Goal: Navigation & Orientation: Find specific page/section

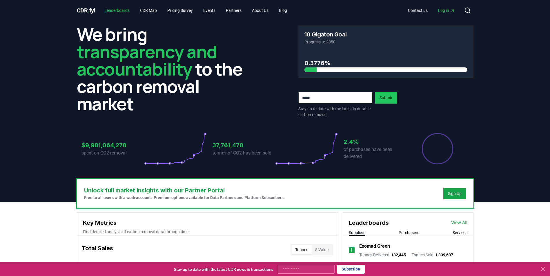
click at [121, 8] on link "Leaderboards" at bounding box center [117, 10] width 34 height 10
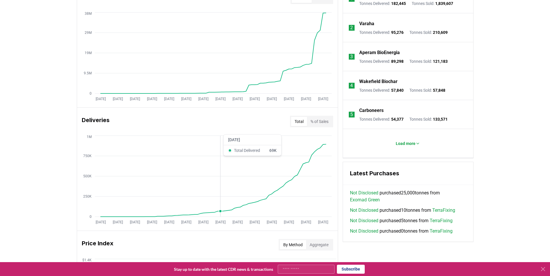
scroll to position [145, 0]
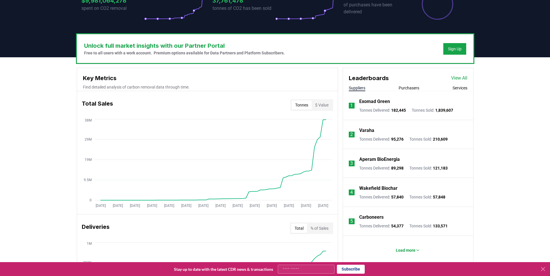
click at [457, 79] on link "View All" at bounding box center [459, 78] width 16 height 7
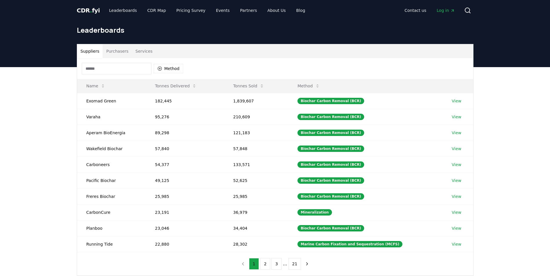
click at [136, 54] on button "Services" at bounding box center [144, 51] width 24 height 14
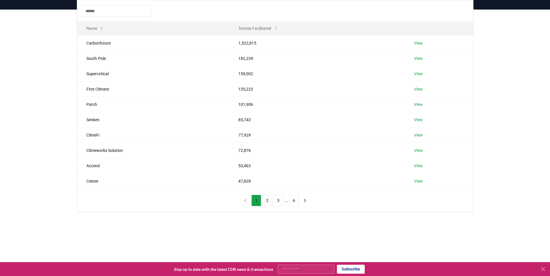
scroll to position [58, 0]
click at [420, 118] on link "View" at bounding box center [418, 120] width 9 height 6
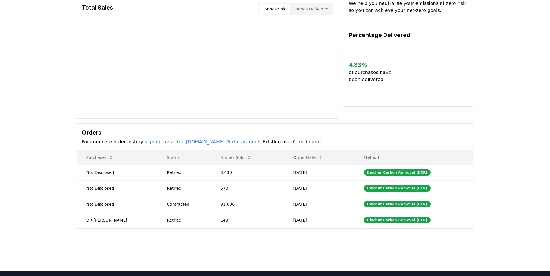
scroll to position [58, 0]
